Goal: Transaction & Acquisition: Purchase product/service

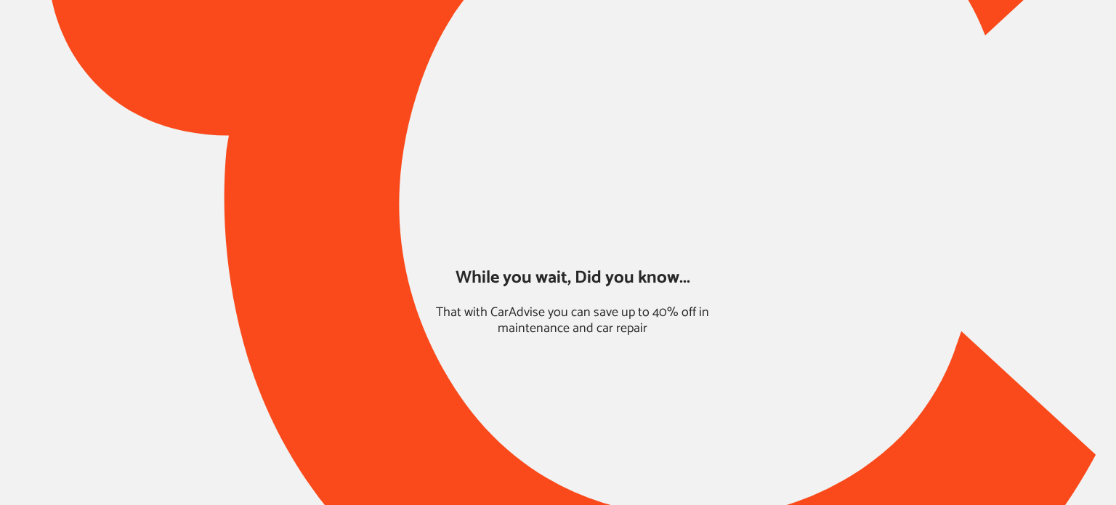
type input "*****"
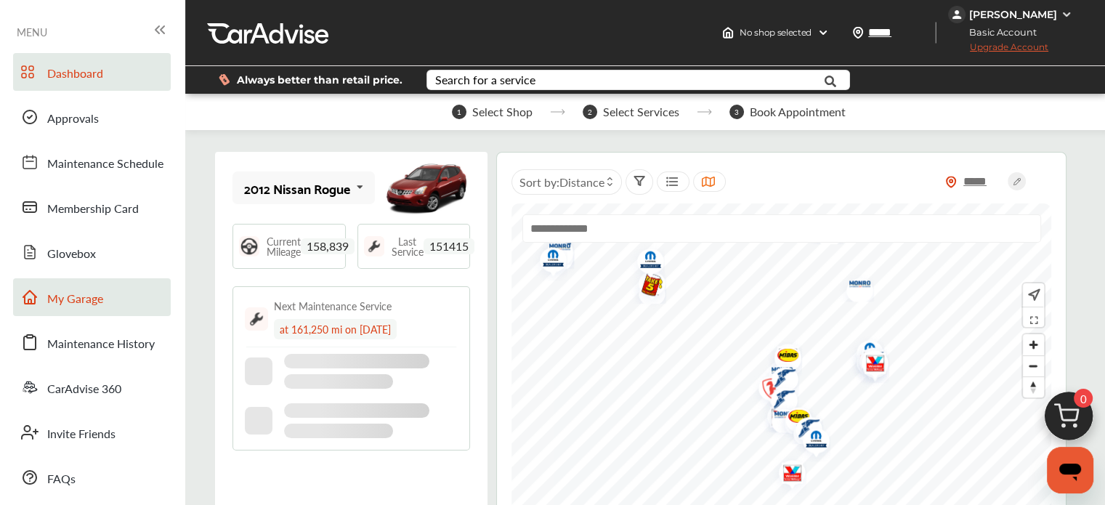
click at [76, 315] on link "My Garage" at bounding box center [92, 297] width 158 height 38
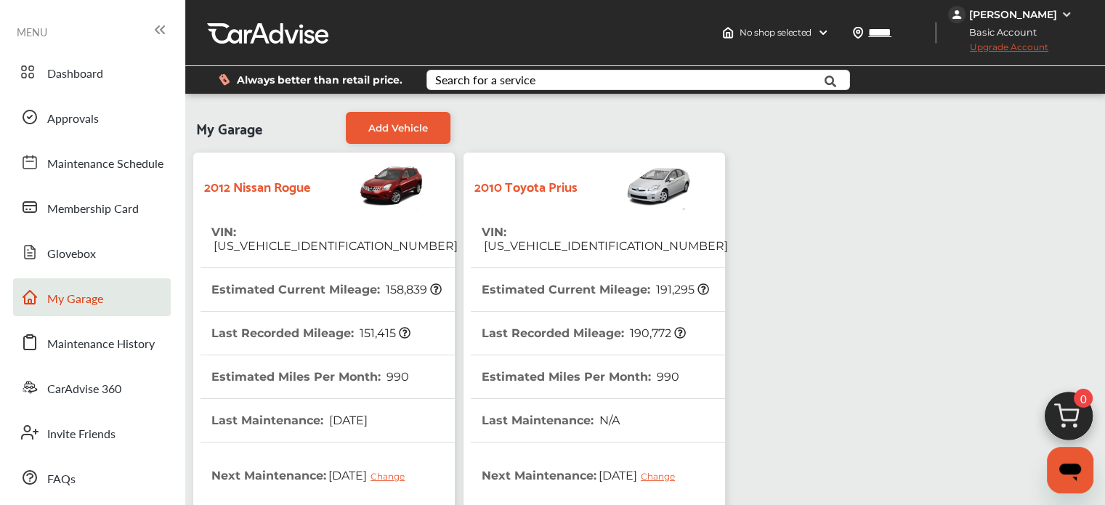
scroll to position [411, 0]
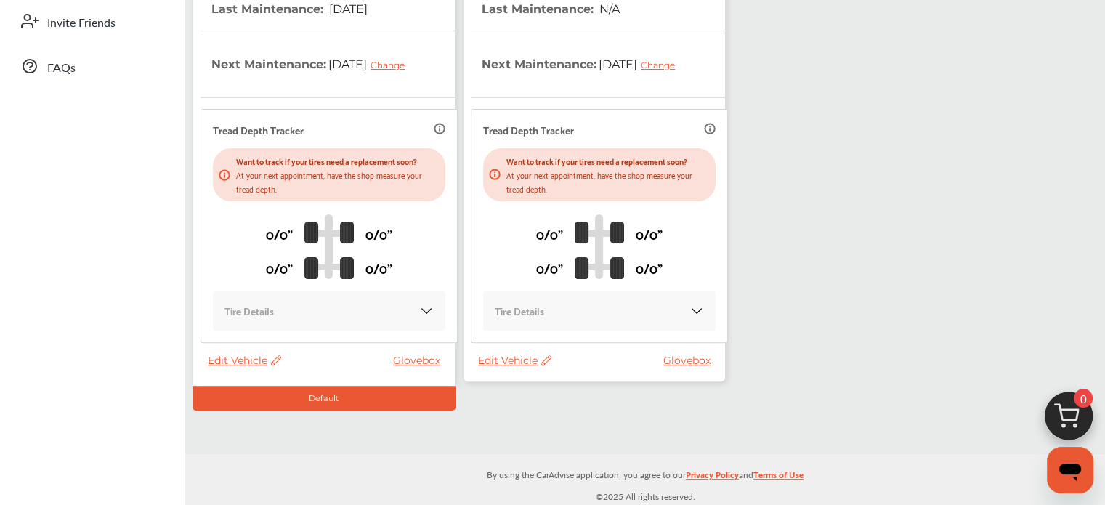
click at [517, 362] on span "Edit Vehicle" at bounding box center [514, 360] width 73 height 13
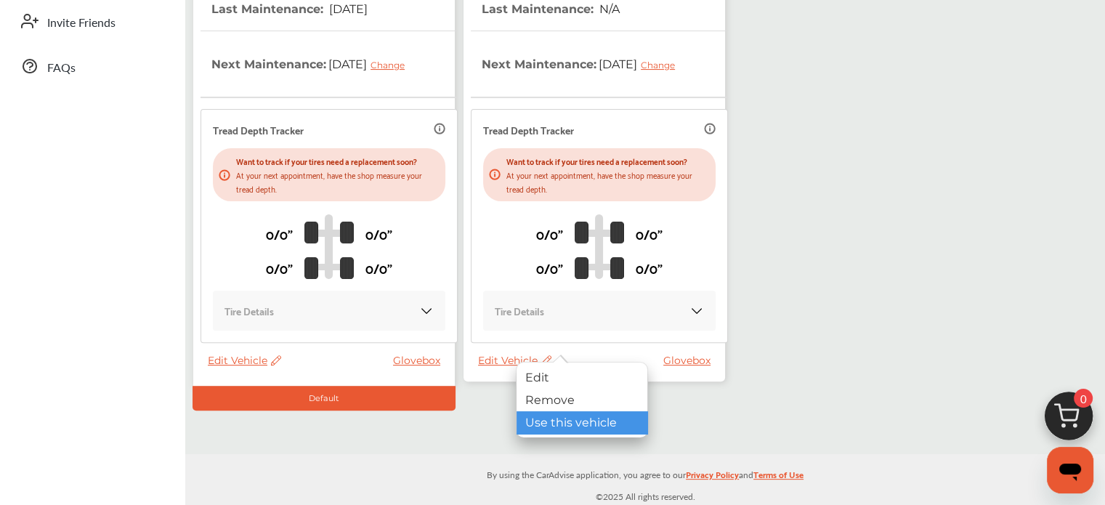
click at [534, 424] on div "Use this vehicle" at bounding box center [582, 422] width 131 height 23
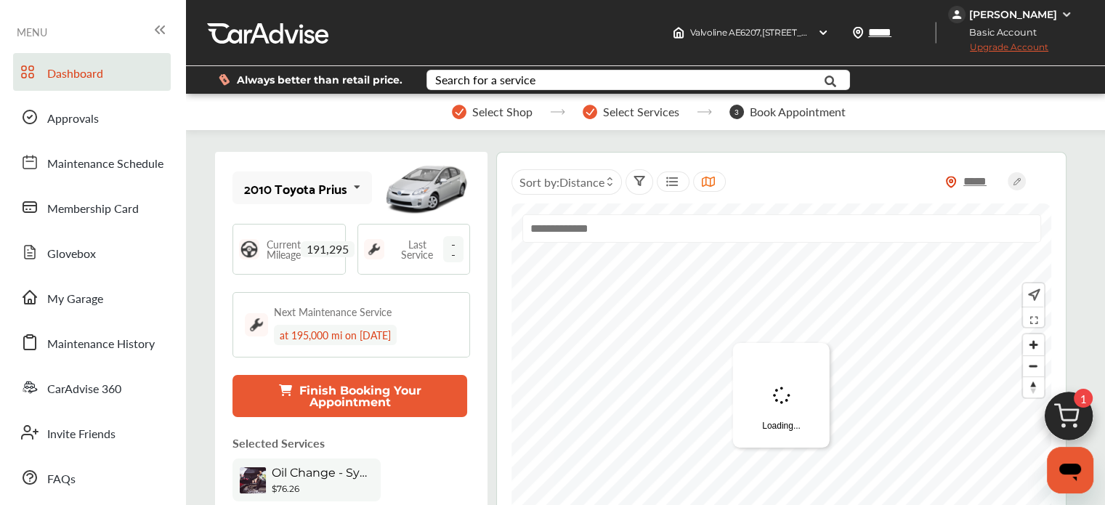
click at [1073, 413] on img at bounding box center [1069, 420] width 70 height 70
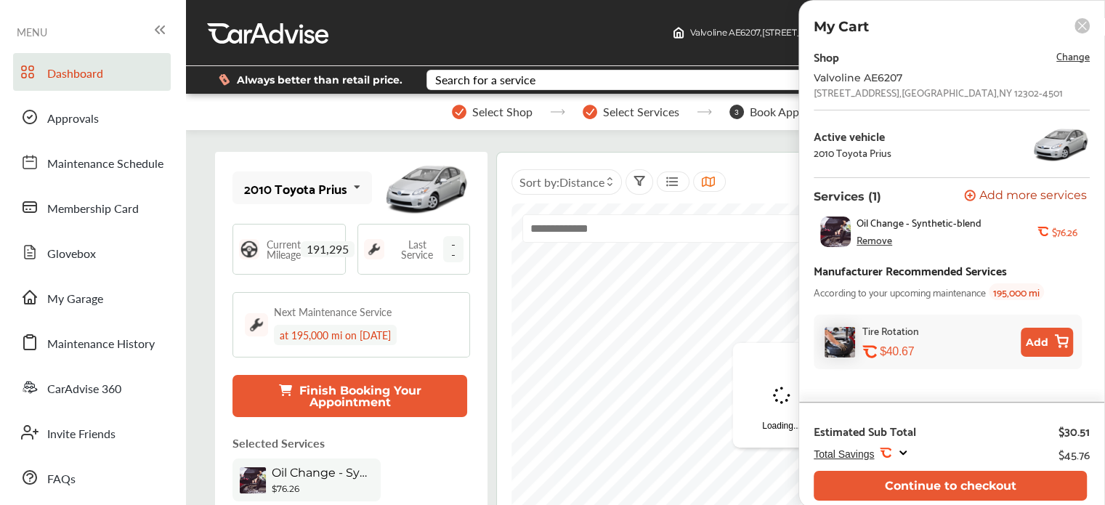
click at [966, 465] on div "Total Savings .st0{fill:#FA4A1C;} $45.76" at bounding box center [952, 457] width 276 height 27
click at [959, 482] on button "Continue to checkout" at bounding box center [950, 486] width 273 height 30
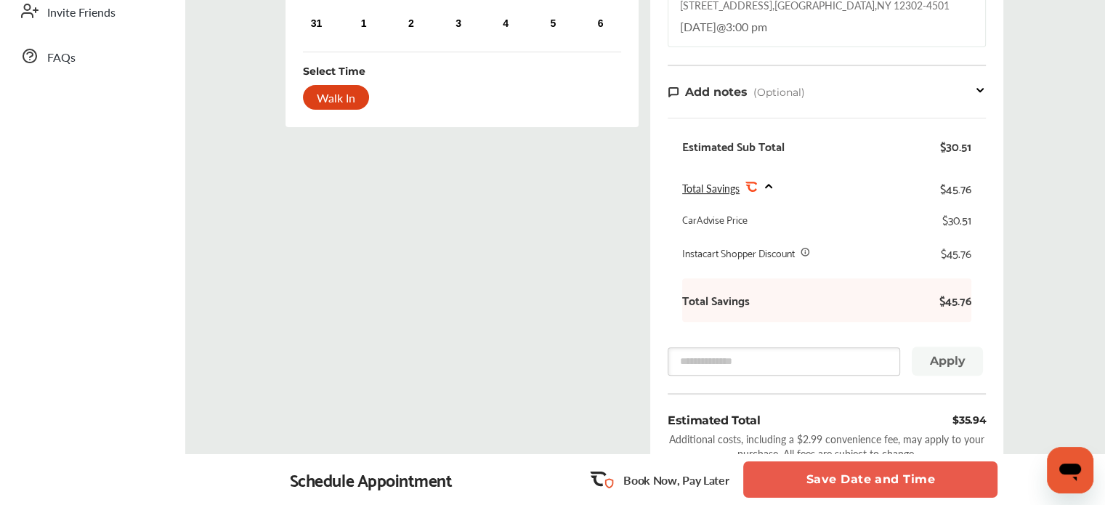
scroll to position [424, 0]
